Goal: Task Accomplishment & Management: Manage account settings

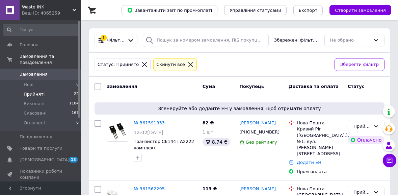
click at [69, 10] on span "Waste INK" at bounding box center [47, 7] width 51 height 6
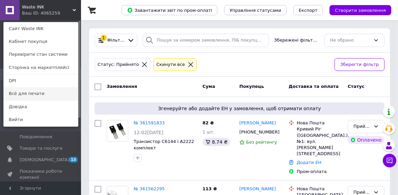
click at [47, 90] on link "Всё для печати" at bounding box center [41, 93] width 74 height 13
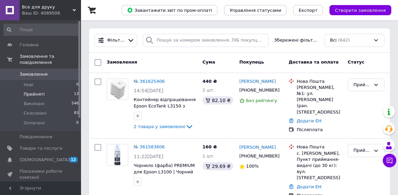
click at [40, 89] on li "Прийняті 13" at bounding box center [41, 93] width 83 height 9
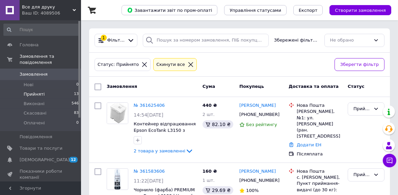
click at [37, 91] on span "Прийняті" at bounding box center [34, 94] width 21 height 6
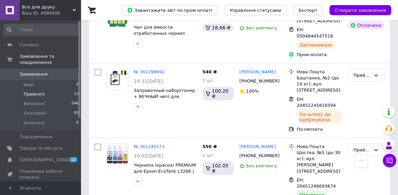
scroll to position [824, 0]
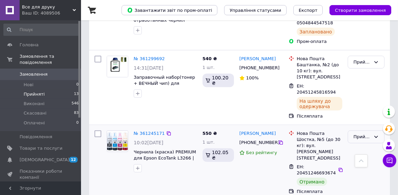
click at [366, 133] on div "Прийнято" at bounding box center [361, 136] width 17 height 7
click at [369, 144] on li "Виконано" at bounding box center [366, 150] width 36 height 12
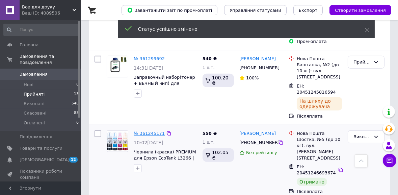
click at [141, 130] on link "№ 361245171" at bounding box center [149, 132] width 31 height 5
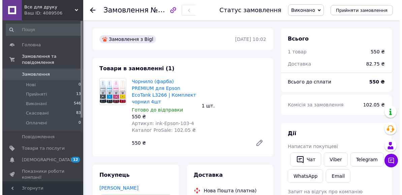
scroll to position [170, 0]
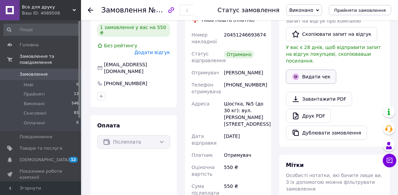
click at [317, 74] on button "Видати чек" at bounding box center [311, 76] width 50 height 14
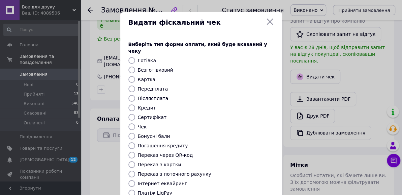
click at [129, 95] on input "Післясплата" at bounding box center [131, 98] width 7 height 7
radio input "true"
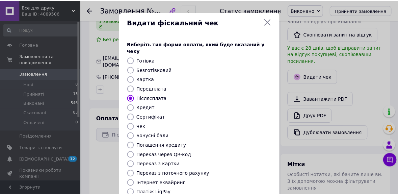
scroll to position [95, 0]
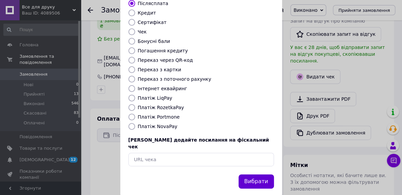
click at [262, 174] on button "Вибрати" at bounding box center [256, 181] width 35 height 14
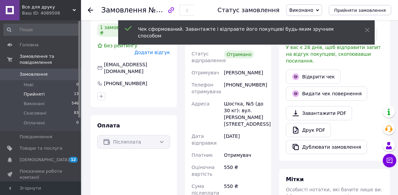
click at [47, 89] on li "Прийняті 13" at bounding box center [41, 93] width 83 height 9
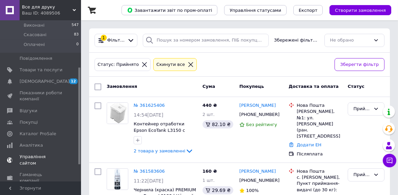
scroll to position [80, 0]
drag, startPoint x: 78, startPoint y: 96, endPoint x: 76, endPoint y: 144, distance: 47.6
click at [76, 144] on div "Головна Замовлення та повідомлення Замовлення 0 Нові 0 Прийняті 12 Виконані 547…" at bounding box center [40, 100] width 81 height 161
click at [35, 65] on span "Товари та послуги" at bounding box center [41, 68] width 43 height 6
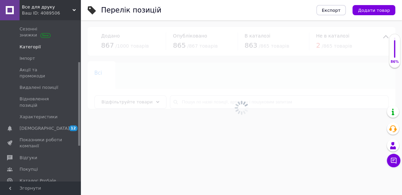
click at [37, 47] on span "Категорії" at bounding box center [41, 47] width 43 height 6
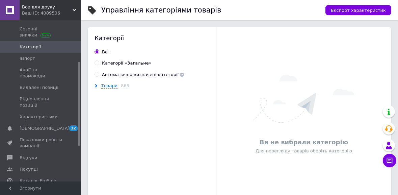
click at [99, 76] on label "Автоматично визначені категорії" at bounding box center [138, 74] width 89 height 6
click at [99, 76] on input "Автоматично визначені категорії" at bounding box center [96, 74] width 4 height 4
radio input "true"
radio input "false"
click at [105, 84] on span "Товари" at bounding box center [109, 85] width 16 height 5
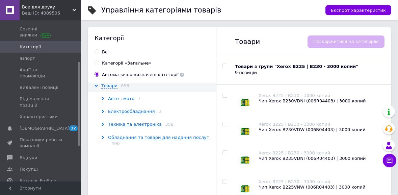
click at [117, 98] on span "Авто-, мото" at bounding box center [121, 98] width 26 height 5
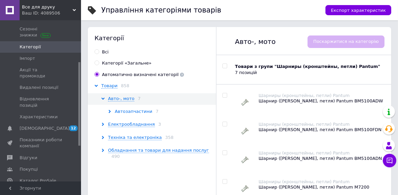
click at [124, 109] on span "Автозапчастини" at bounding box center [133, 111] width 37 height 5
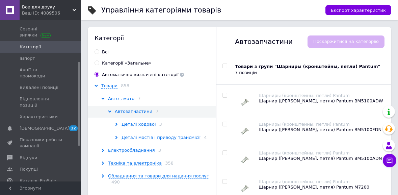
click at [122, 100] on span "Авто-, мото" at bounding box center [121, 98] width 26 height 5
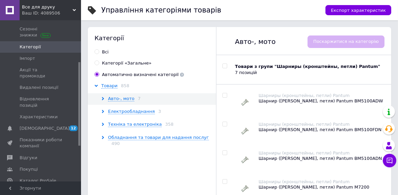
click at [107, 82] on div "Категорії Всi Категорії «Загальне» Автоматично визначені категорії Товари 858 А…" at bounding box center [152, 160] width 128 height 266
click at [108, 84] on span "Товари" at bounding box center [109, 85] width 16 height 5
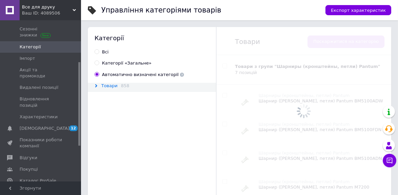
click at [108, 84] on span "Товари" at bounding box center [109, 85] width 16 height 5
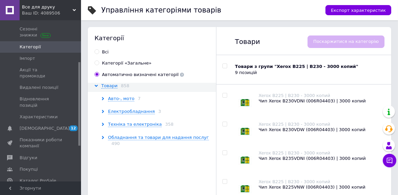
click at [158, 97] on div "Авто-, мото 7" at bounding box center [159, 98] width 116 height 6
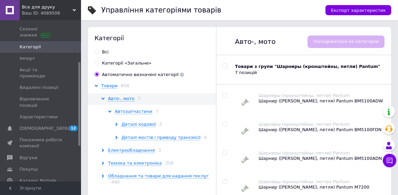
click at [225, 67] on input "checkbox" at bounding box center [224, 66] width 4 height 4
checkbox input "true"
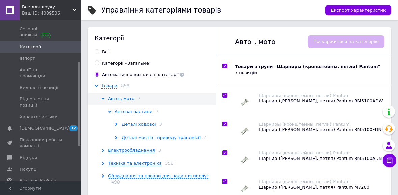
checkbox input "true"
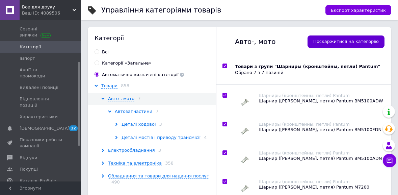
click at [344, 45] on button "Поскаржитися на категорію" at bounding box center [345, 41] width 77 height 12
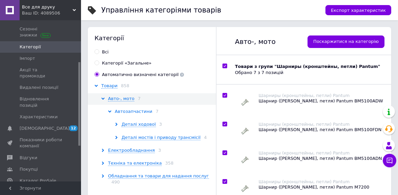
click at [146, 111] on span "Автозапчастини" at bounding box center [133, 111] width 37 height 5
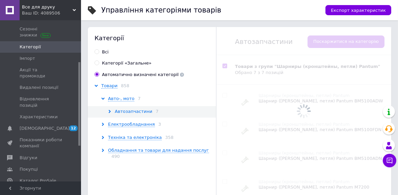
checkbox input "false"
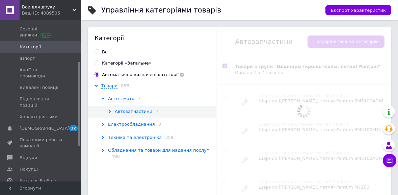
checkbox input "false"
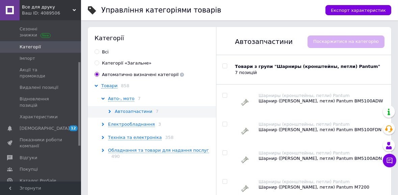
click at [146, 111] on span "Автозапчастини" at bounding box center [133, 111] width 37 height 5
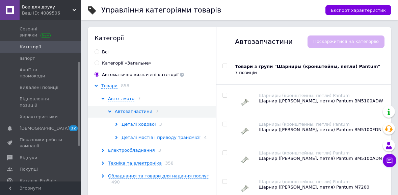
click at [147, 122] on span "Деталі ходової" at bounding box center [138, 123] width 34 height 5
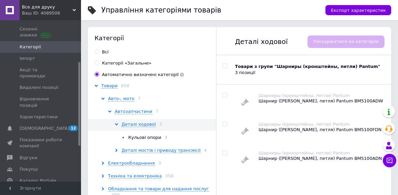
click at [227, 66] on div at bounding box center [224, 65] width 13 height 5
click at [226, 65] on input "checkbox" at bounding box center [224, 66] width 4 height 4
checkbox input "true"
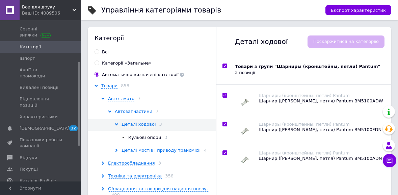
checkbox input "true"
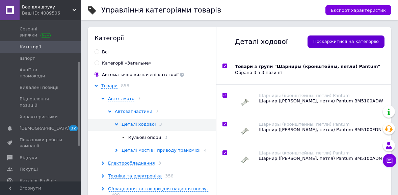
click at [337, 41] on span "Поскаржитися на категорію" at bounding box center [345, 41] width 65 height 6
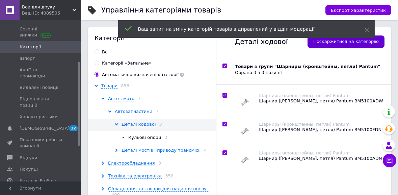
click at [170, 148] on span "Деталі мостів і приводу трансмісії" at bounding box center [160, 149] width 79 height 5
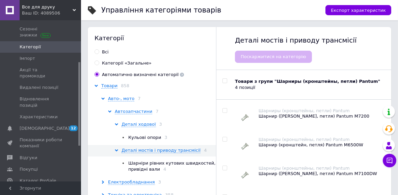
click at [224, 81] on input "checkbox" at bounding box center [224, 81] width 4 height 4
checkbox input "true"
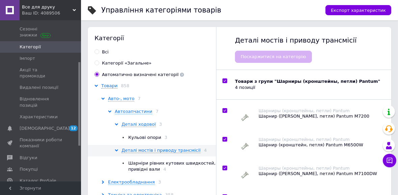
checkbox input "true"
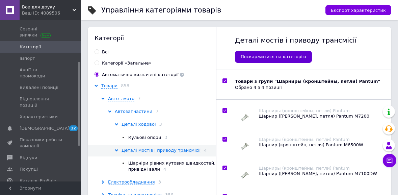
click at [285, 60] on button "Поскаржитися на категорію" at bounding box center [273, 57] width 77 height 12
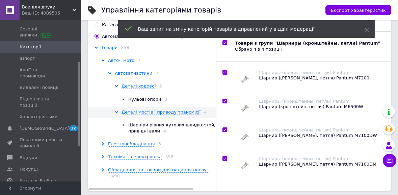
scroll to position [40, 0]
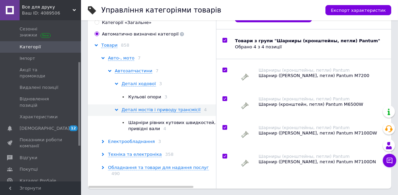
click at [143, 140] on span "Електрообладнання" at bounding box center [131, 141] width 47 height 5
checkbox input "true"
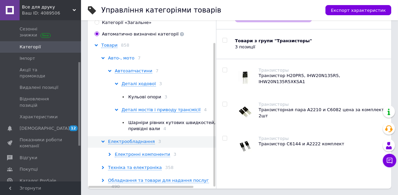
click at [121, 58] on span "Авто-, мото" at bounding box center [121, 57] width 26 height 5
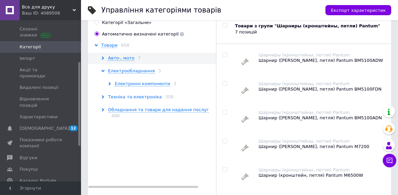
click at [136, 98] on span "Техніка та електроніка" at bounding box center [135, 96] width 54 height 5
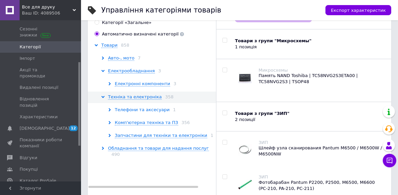
click at [138, 108] on span "Телефони та аксесуари" at bounding box center [142, 109] width 55 height 5
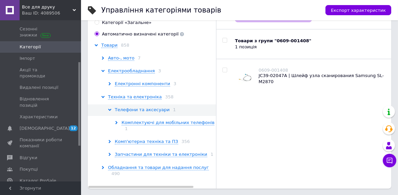
click at [138, 108] on span "Телефони та аксесуари" at bounding box center [142, 109] width 55 height 5
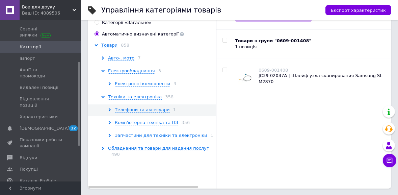
click at [130, 94] on div "Техніка та електроніка 358" at bounding box center [159, 97] width 116 height 6
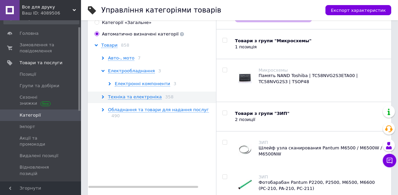
scroll to position [0, 0]
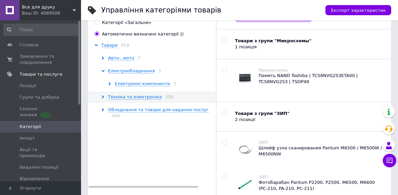
drag, startPoint x: 80, startPoint y: 66, endPoint x: 79, endPoint y: 18, distance: 48.9
click at [79, 18] on div "Все для друку Ваш ID: 4089506 Сайт Все для друку Кабінет покупця Перевірити ста…" at bounding box center [40, 97] width 81 height 195
click at [35, 61] on span "Замовлення та повідомлення" at bounding box center [41, 59] width 43 height 12
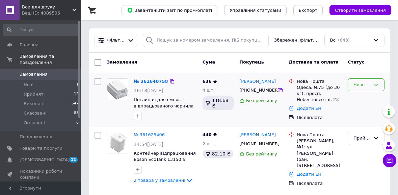
click at [362, 85] on div "Нове" at bounding box center [361, 84] width 17 height 7
click at [366, 97] on li "Прийнято" at bounding box center [366, 98] width 36 height 12
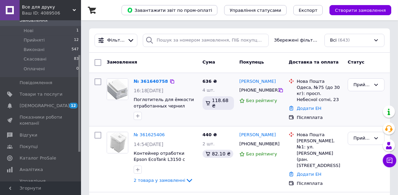
scroll to position [57, 0]
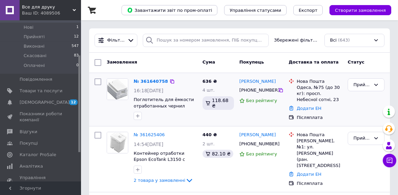
drag, startPoint x: 79, startPoint y: 103, endPoint x: 80, endPoint y: 138, distance: 34.4
click at [80, 138] on div at bounding box center [79, 103] width 2 height 96
click at [40, 88] on span "Товари та послуги" at bounding box center [41, 91] width 43 height 6
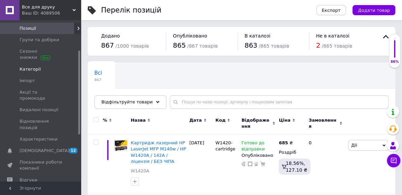
click at [34, 69] on span "Категорії" at bounding box center [30, 69] width 21 height 6
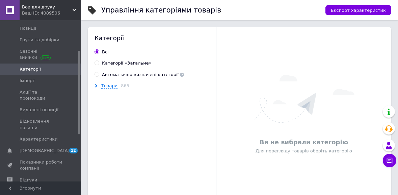
click at [98, 62] on input "Категорії «Загальне»" at bounding box center [96, 62] width 4 height 4
radio input "true"
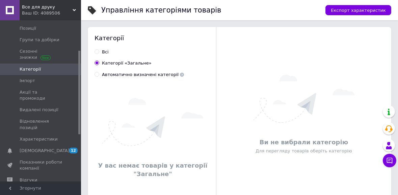
click at [98, 52] on input "Всi" at bounding box center [96, 51] width 4 height 4
radio input "true"
radio input "false"
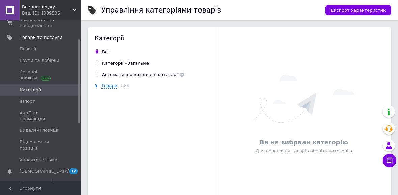
scroll to position [35, 0]
drag, startPoint x: 80, startPoint y: 57, endPoint x: 79, endPoint y: 45, distance: 11.5
click at [79, 45] on div at bounding box center [79, 80] width 2 height 83
click at [29, 51] on span "Позиції" at bounding box center [28, 50] width 17 height 6
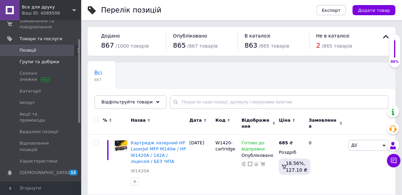
click at [32, 57] on link "Групи та добірки" at bounding box center [41, 61] width 83 height 11
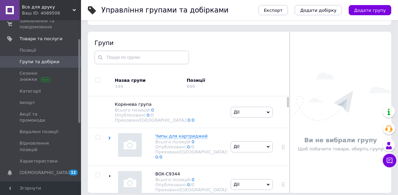
scroll to position [38, 0]
